Goal: Check status

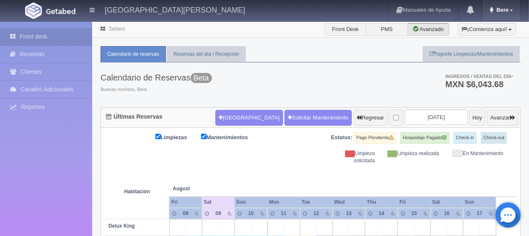
click at [502, 13] on link "Bere" at bounding box center [501, 10] width 38 height 20
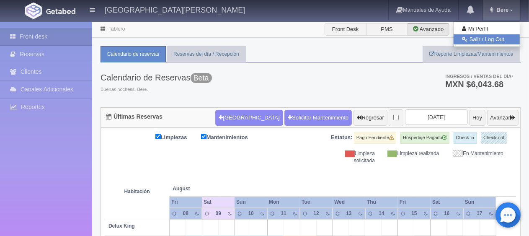
click at [500, 39] on link "Salir / Log Out" at bounding box center [486, 39] width 66 height 10
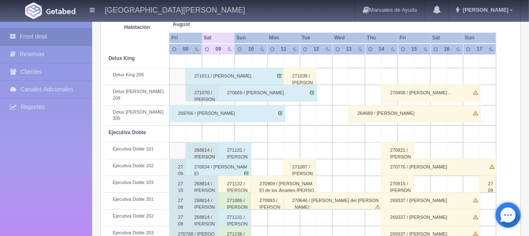
scroll to position [209, 0]
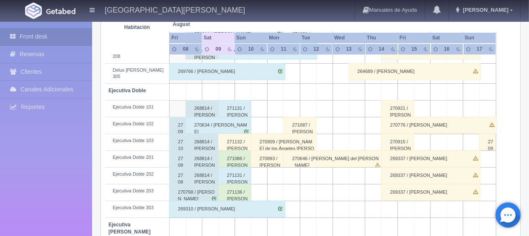
click at [229, 135] on div "271132 / [PERSON_NAME]" at bounding box center [234, 142] width 33 height 17
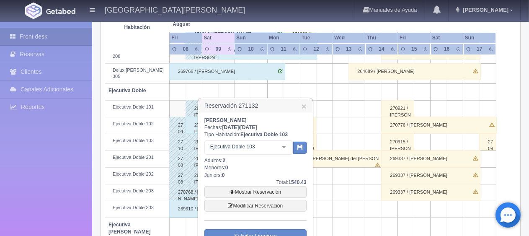
scroll to position [251, 0]
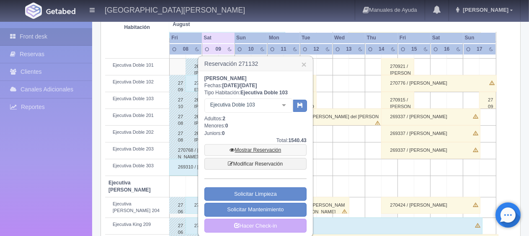
click at [251, 149] on link "Mostrar Reservación" at bounding box center [255, 150] width 102 height 12
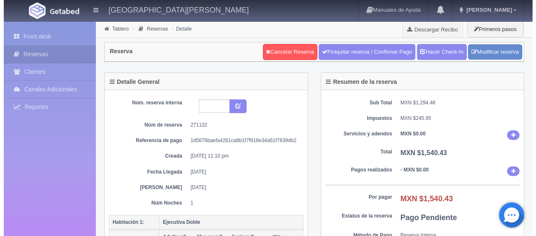
scroll to position [167, 0]
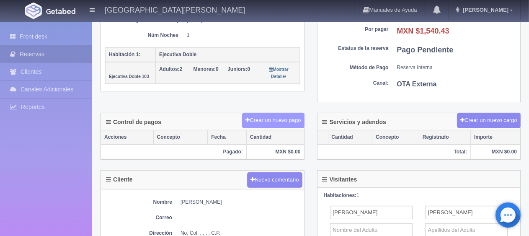
click at [278, 119] on button "Crear un nuevo pago" at bounding box center [273, 120] width 62 height 15
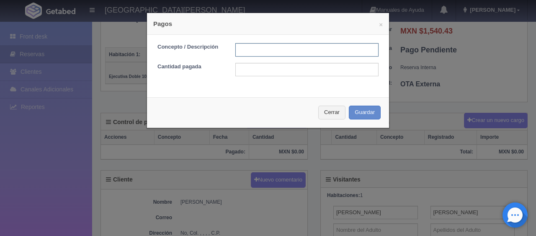
click at [282, 44] on input "text" at bounding box center [306, 49] width 143 height 13
type input "Total Tarjeta"
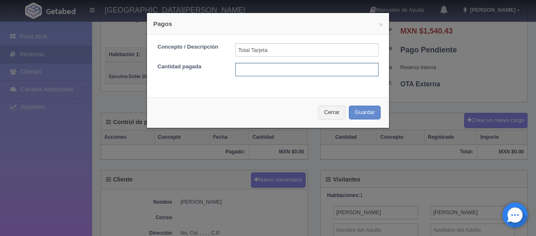
click at [293, 71] on input "text" at bounding box center [306, 69] width 143 height 13
type input "1540.43"
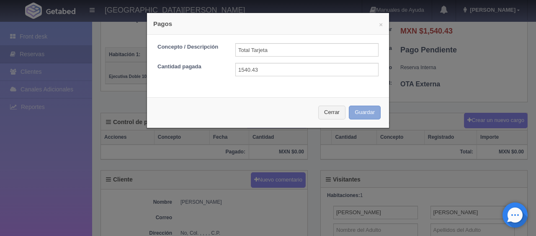
click at [372, 115] on button "Guardar" at bounding box center [365, 112] width 32 height 14
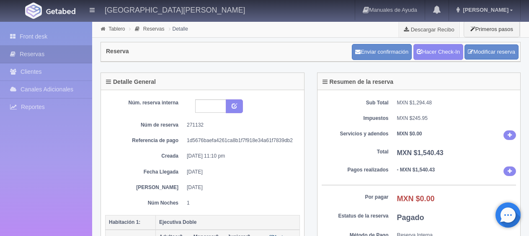
scroll to position [167, 0]
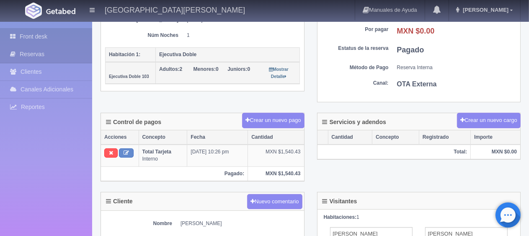
click at [70, 36] on link "Front desk" at bounding box center [46, 36] width 92 height 17
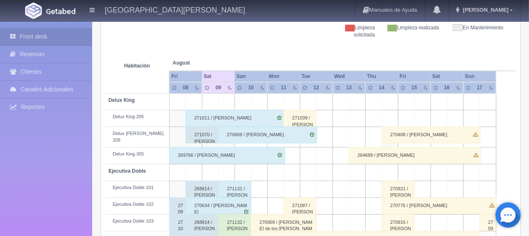
scroll to position [209, 0]
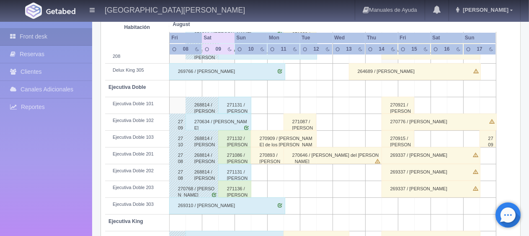
click at [237, 135] on div "271132 / [PERSON_NAME]" at bounding box center [234, 138] width 33 height 17
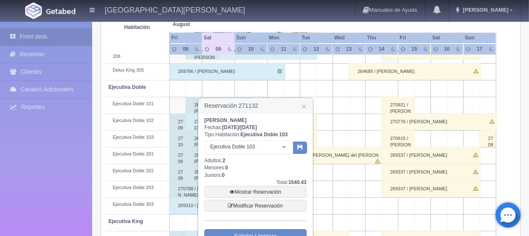
scroll to position [293, 0]
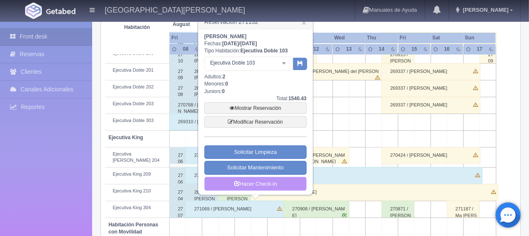
click at [260, 182] on link "Hacer Check-in" at bounding box center [255, 184] width 102 height 14
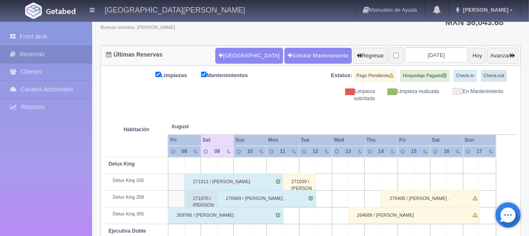
scroll to position [313, 0]
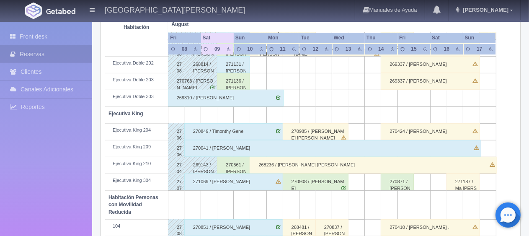
click at [239, 166] on div "270561 / [PERSON_NAME] [PERSON_NAME] ." at bounding box center [233, 165] width 33 height 17
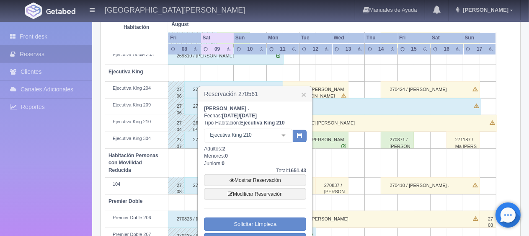
scroll to position [397, 0]
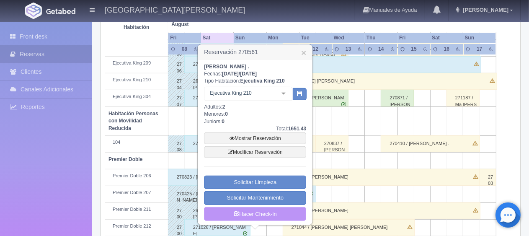
click at [251, 213] on link "Hacer Check-in" at bounding box center [255, 214] width 102 height 14
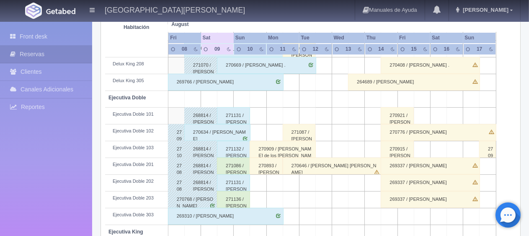
scroll to position [195, 0]
